Goal: Information Seeking & Learning: Check status

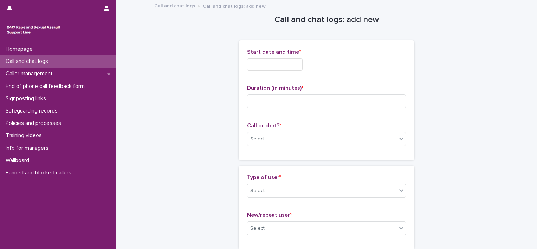
scroll to position [527, 0]
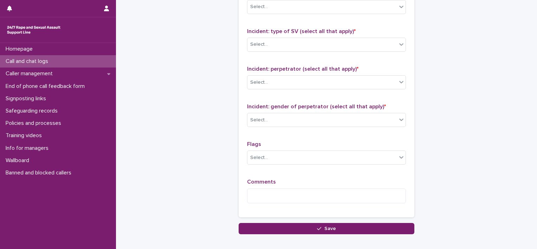
click at [34, 60] on p "Call and chat logs" at bounding box center [28, 61] width 51 height 7
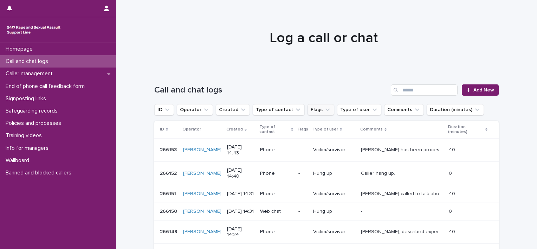
click at [307, 111] on button "Flags" at bounding box center [320, 109] width 27 height 11
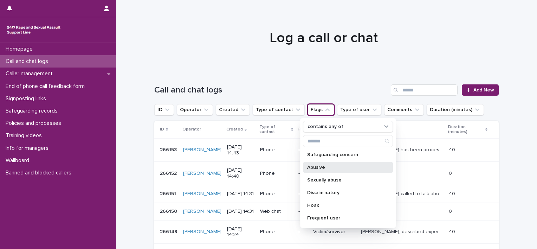
click at [315, 166] on p "Abusive" at bounding box center [344, 167] width 74 height 5
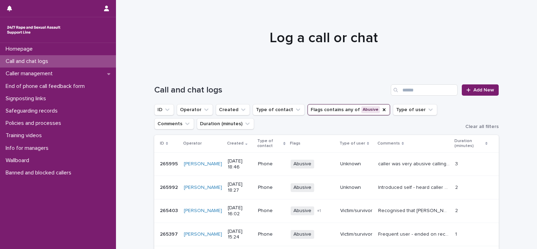
click at [407, 185] on p "Introduced self - heard caller say 'oh no' then started to cry. I asked that sh…" at bounding box center [414, 186] width 73 height 7
click at [396, 186] on p "Introduced self - heard caller say 'oh no' then started to cry. I asked that sh…" at bounding box center [414, 186] width 73 height 7
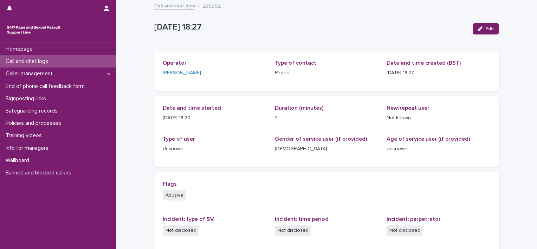
scroll to position [136, 0]
